Goal: Task Accomplishment & Management: Manage account settings

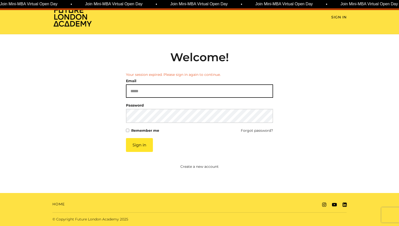
click at [152, 91] on input "Email" at bounding box center [199, 90] width 147 height 13
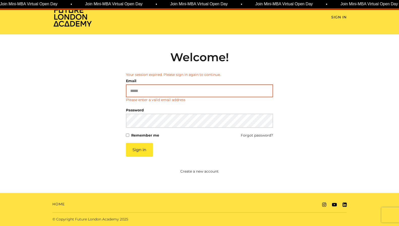
type input "**********"
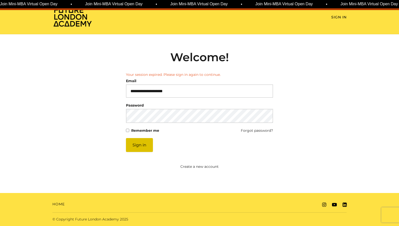
click at [137, 147] on button "Sign in" at bounding box center [139, 145] width 27 height 14
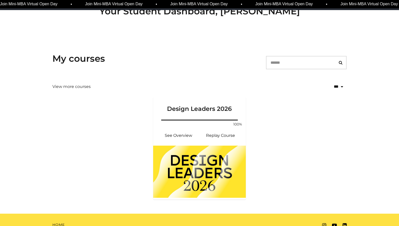
scroll to position [46, 0]
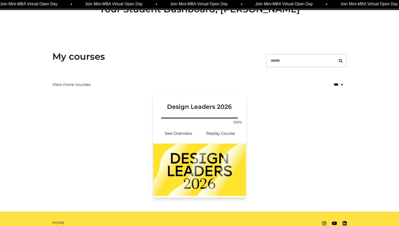
click at [185, 159] on img at bounding box center [199, 169] width 93 height 52
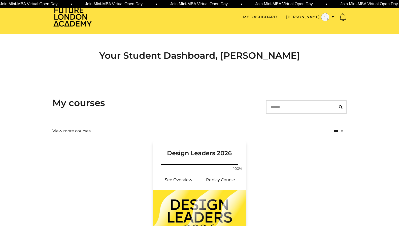
click at [181, 213] on img at bounding box center [199, 216] width 93 height 52
